Goal: Communication & Community: Answer question/provide support

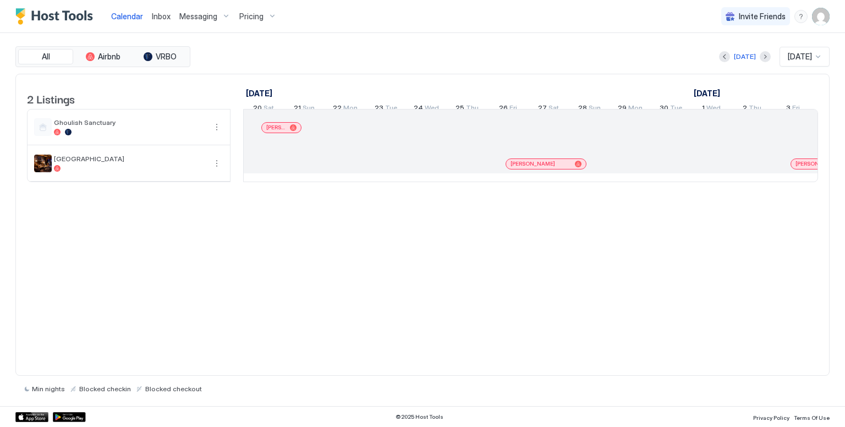
scroll to position [0, 611]
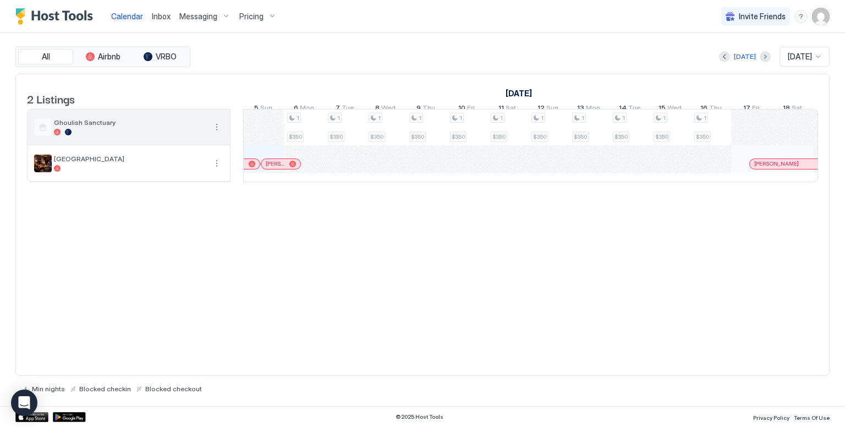
click at [182, 127] on span "Ghoulish Sanctuary" at bounding box center [130, 122] width 152 height 8
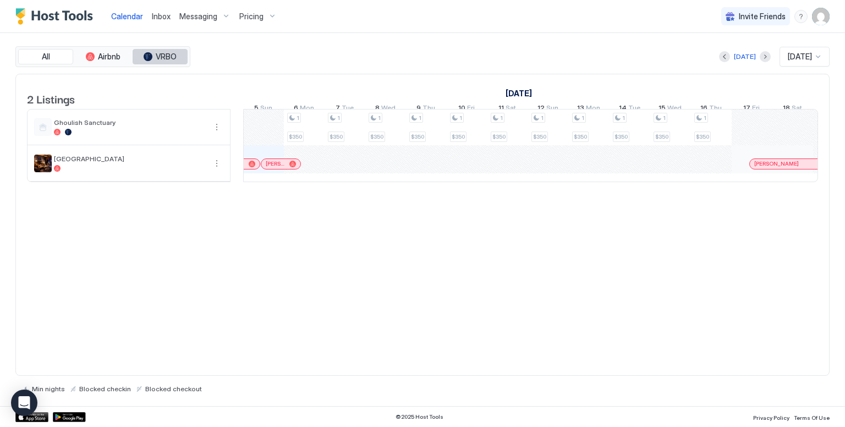
click at [156, 58] on span "VRBO" at bounding box center [166, 57] width 21 height 10
click at [43, 52] on span "All" at bounding box center [46, 57] width 8 height 10
click at [267, 18] on div "Pricing" at bounding box center [258, 16] width 46 height 19
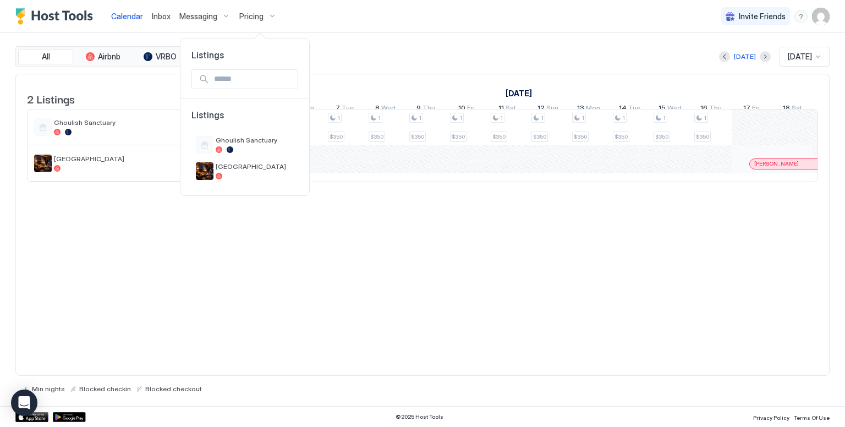
click at [354, 25] on div at bounding box center [422, 213] width 845 height 427
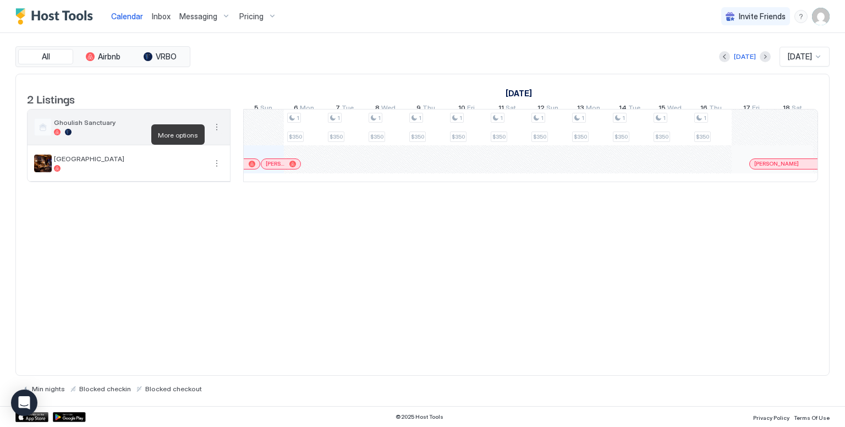
click at [219, 134] on button "More options" at bounding box center [216, 126] width 13 height 13
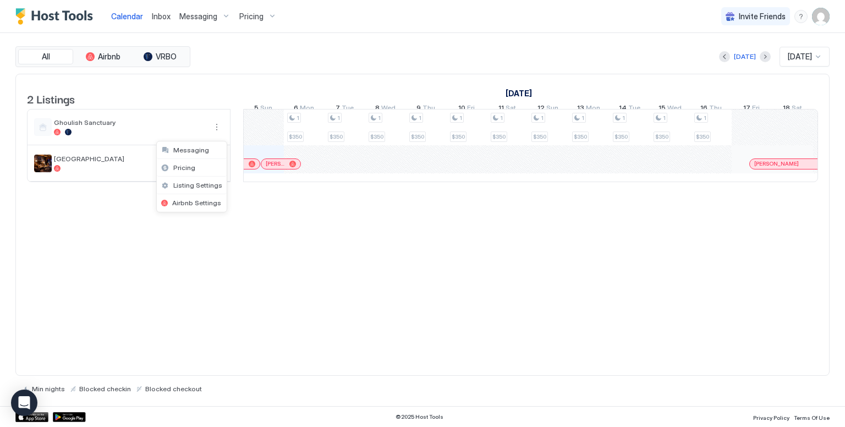
click at [196, 90] on div at bounding box center [422, 213] width 845 height 427
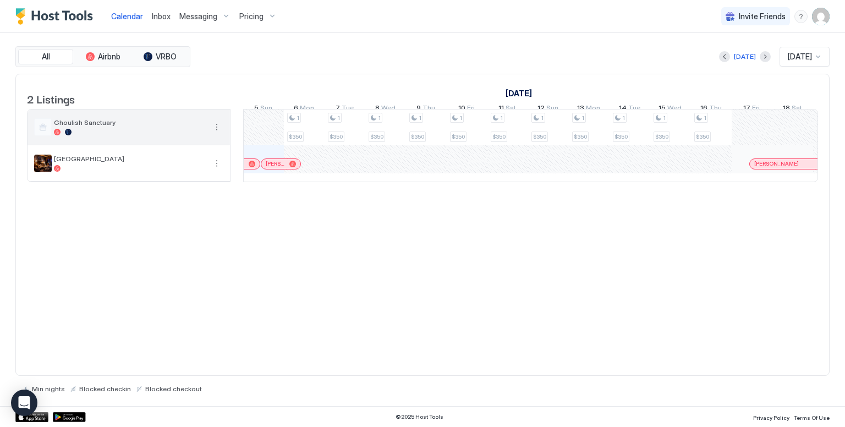
click at [134, 135] on div at bounding box center [130, 132] width 152 height 7
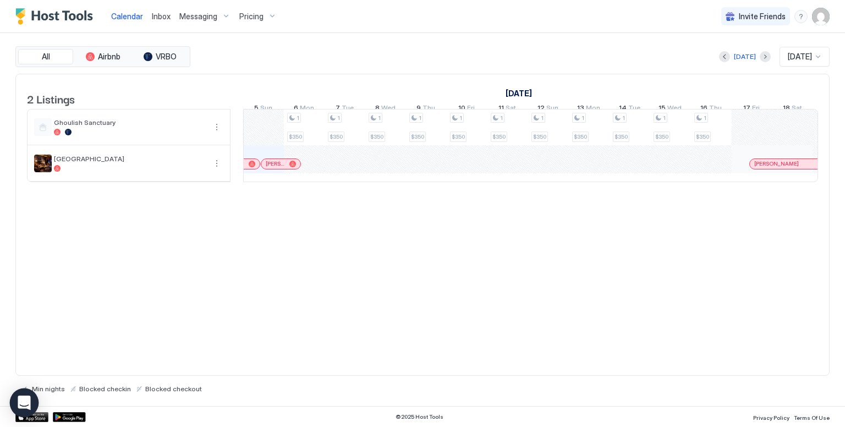
click at [26, 395] on div "Open Intercom Messenger" at bounding box center [24, 402] width 29 height 29
click at [216, 18] on div "Messaging" at bounding box center [205, 16] width 60 height 19
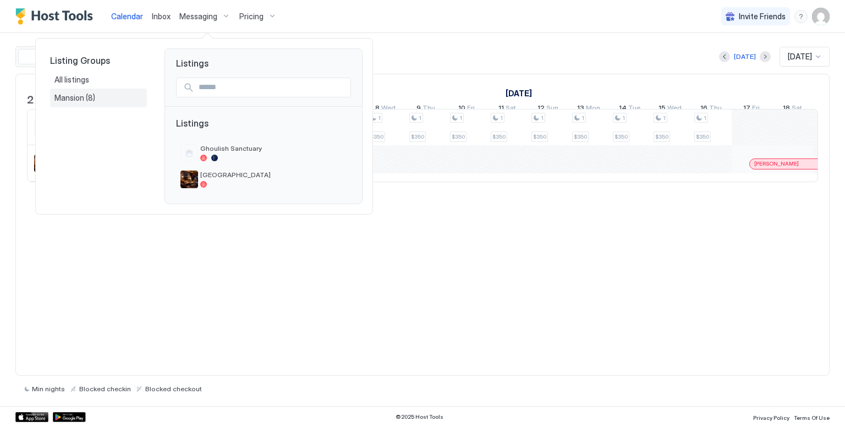
click at [70, 96] on span "Mansion" at bounding box center [69, 98] width 31 height 10
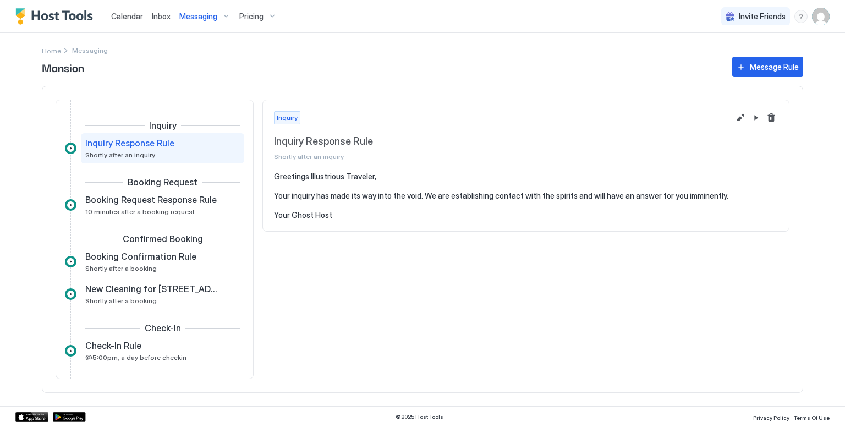
scroll to position [130, 0]
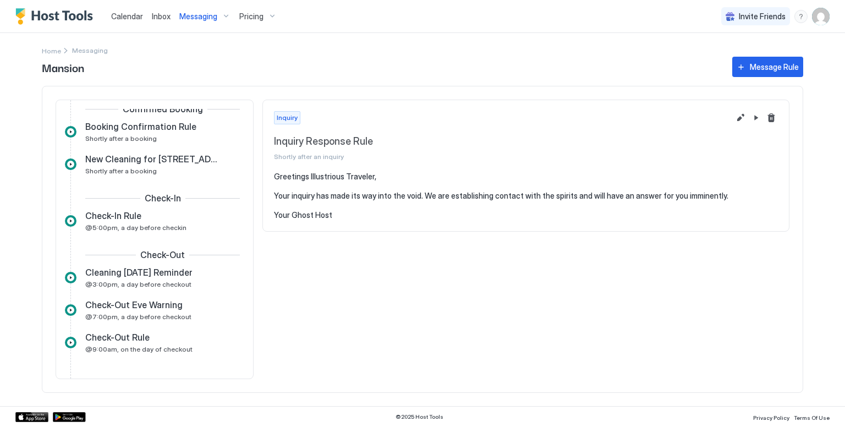
click at [184, 40] on div "Home Messaging" at bounding box center [422, 43] width 761 height 21
click at [159, 13] on span "Inbox" at bounding box center [161, 16] width 19 height 9
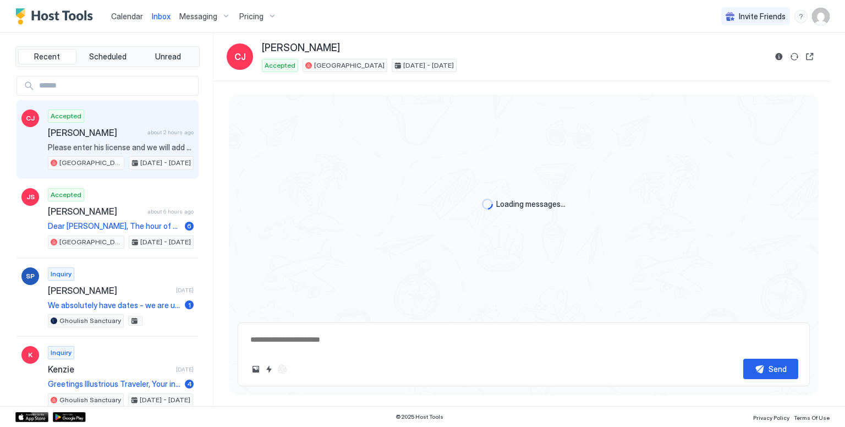
scroll to position [1433, 0]
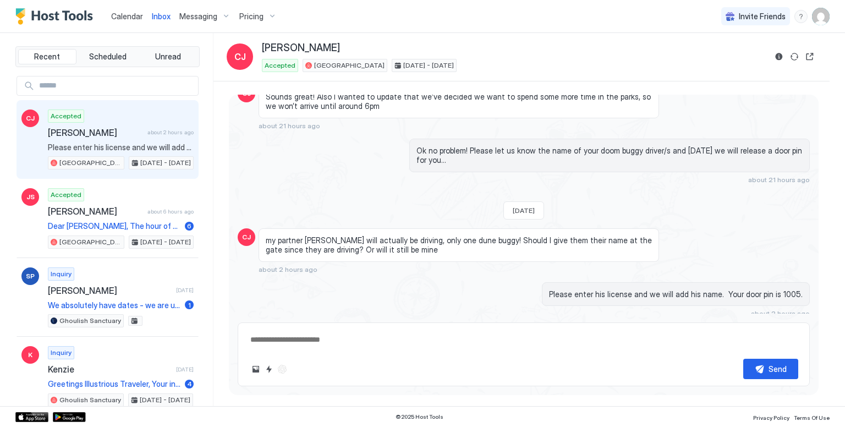
type textarea "*"
click at [125, 14] on span "Calendar" at bounding box center [127, 16] width 32 height 9
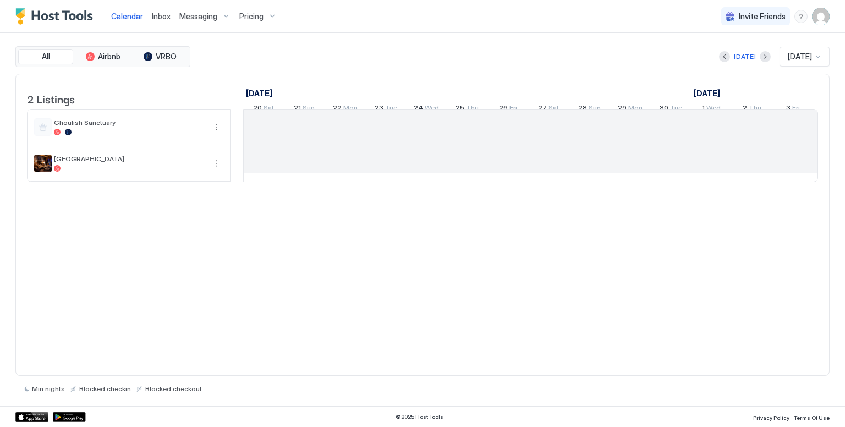
scroll to position [0, 611]
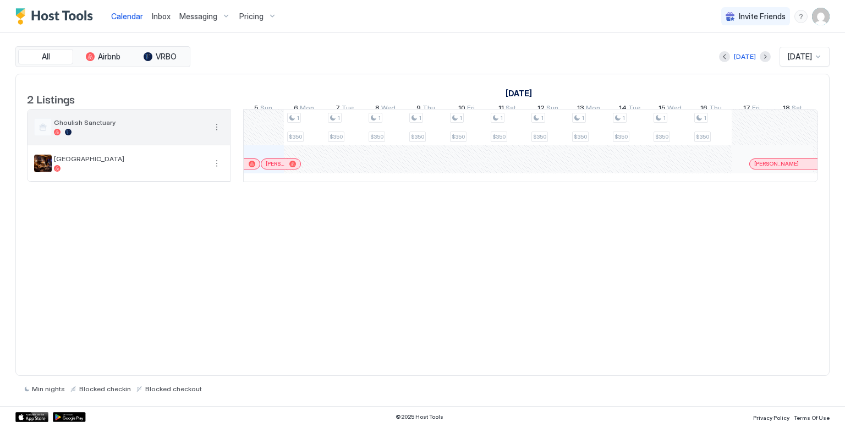
click at [120, 135] on div at bounding box center [130, 132] width 152 height 7
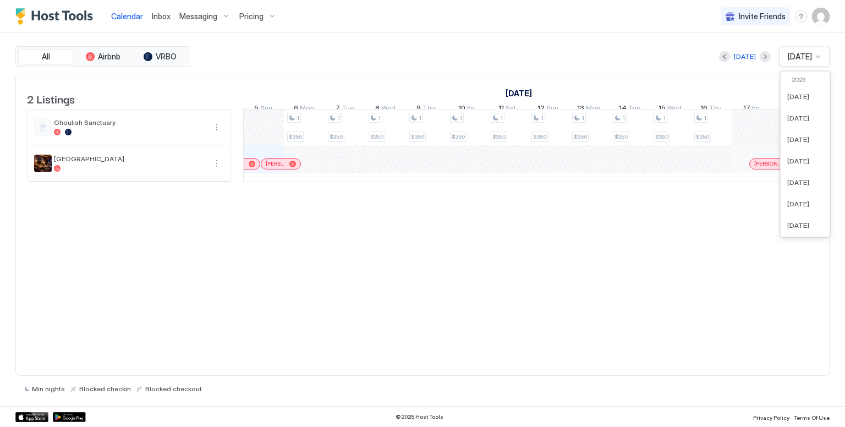
click at [819, 57] on div at bounding box center [818, 56] width 9 height 9
click at [607, 64] on div "[DATE] [DATE]" at bounding box center [511, 57] width 637 height 20
click at [199, 15] on span "Messaging" at bounding box center [198, 17] width 38 height 10
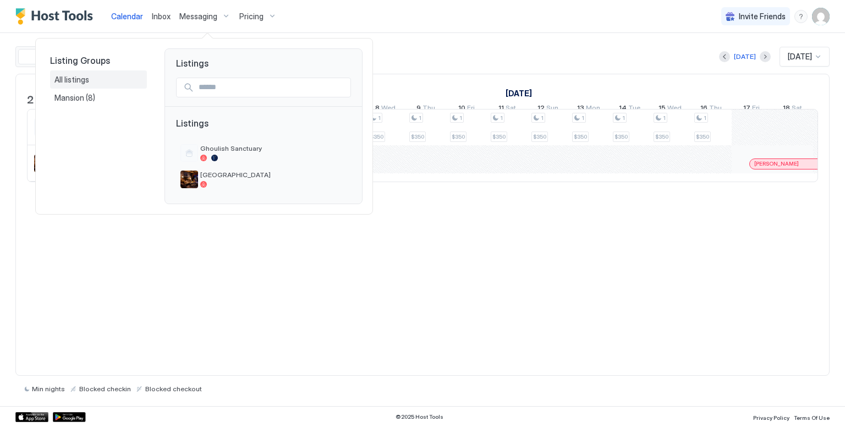
click at [73, 84] on span "All listings" at bounding box center [72, 80] width 36 height 10
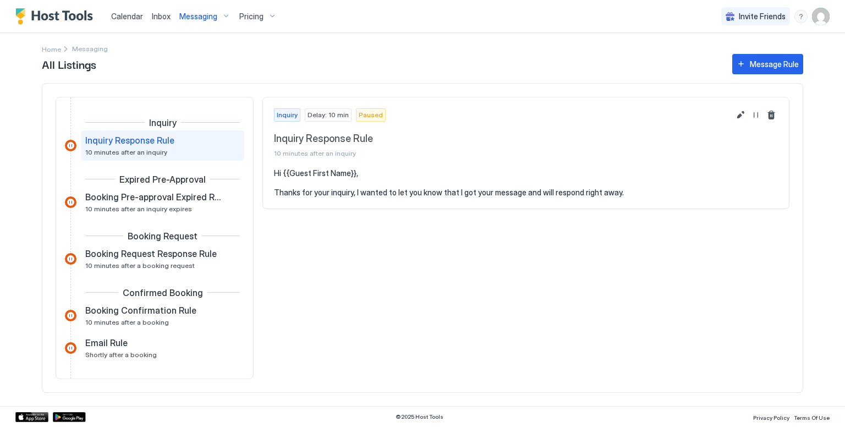
click at [260, 19] on span "Pricing" at bounding box center [251, 17] width 24 height 10
